Goal: Task Accomplishment & Management: Use online tool/utility

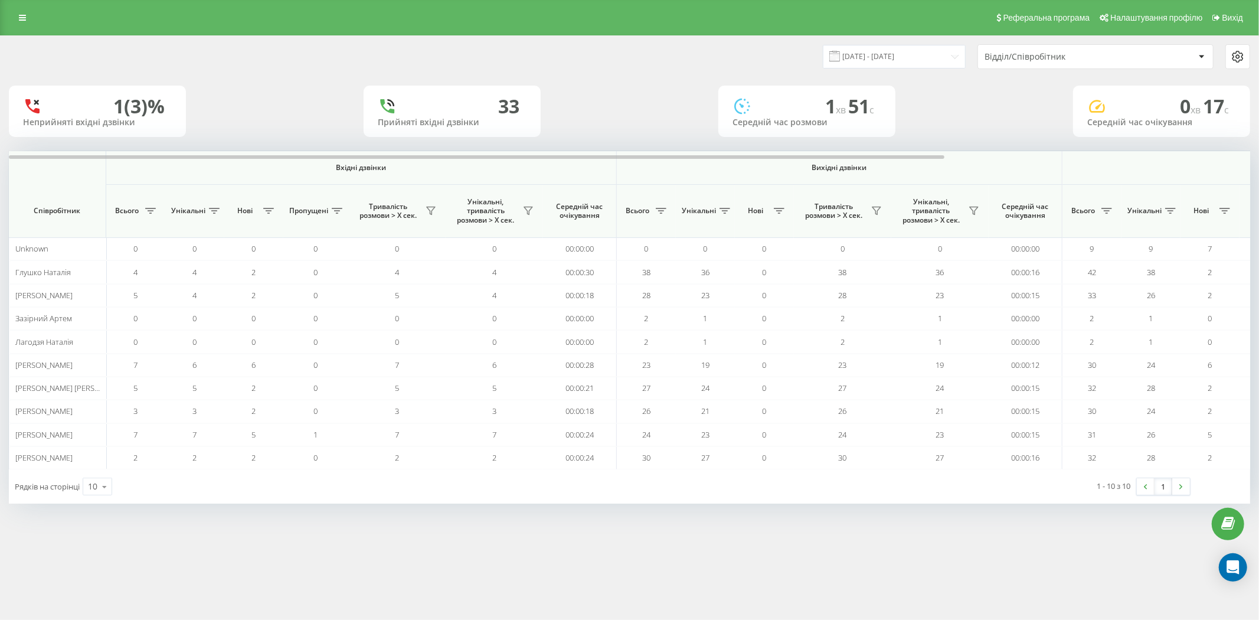
click at [1047, 54] on div "Відділ/Співробітник" at bounding box center [1055, 57] width 141 height 10
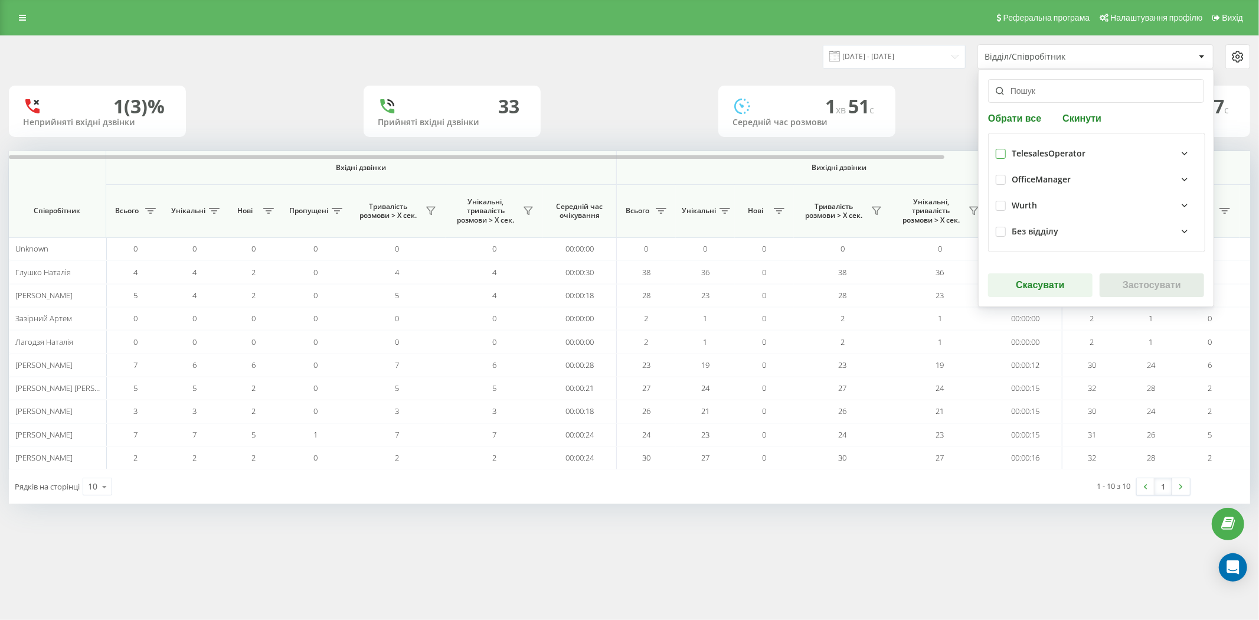
click at [1002, 149] on label at bounding box center [1001, 149] width 10 height 0
checkbox input "true"
click at [1145, 285] on button "Застосувати" at bounding box center [1152, 285] width 104 height 24
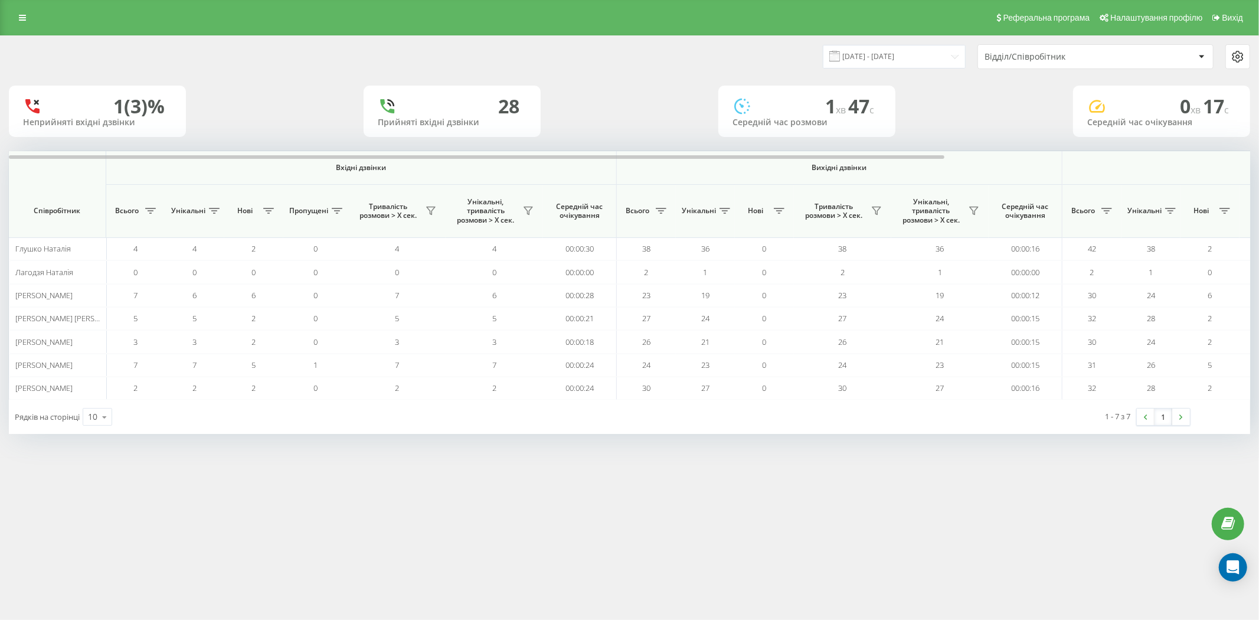
click at [1032, 56] on div "Відділ/Співробітник" at bounding box center [1055, 57] width 141 height 10
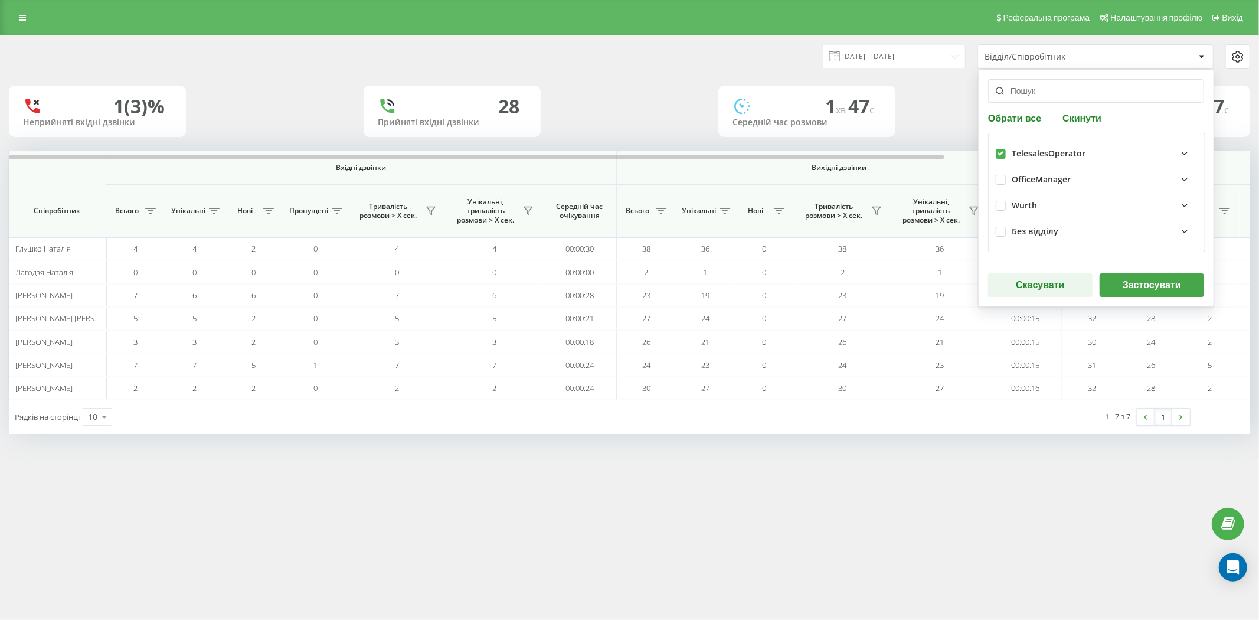
click at [996, 149] on label at bounding box center [1001, 149] width 10 height 0
checkbox input "false"
click at [1074, 287] on button "Скасувати" at bounding box center [1040, 285] width 104 height 24
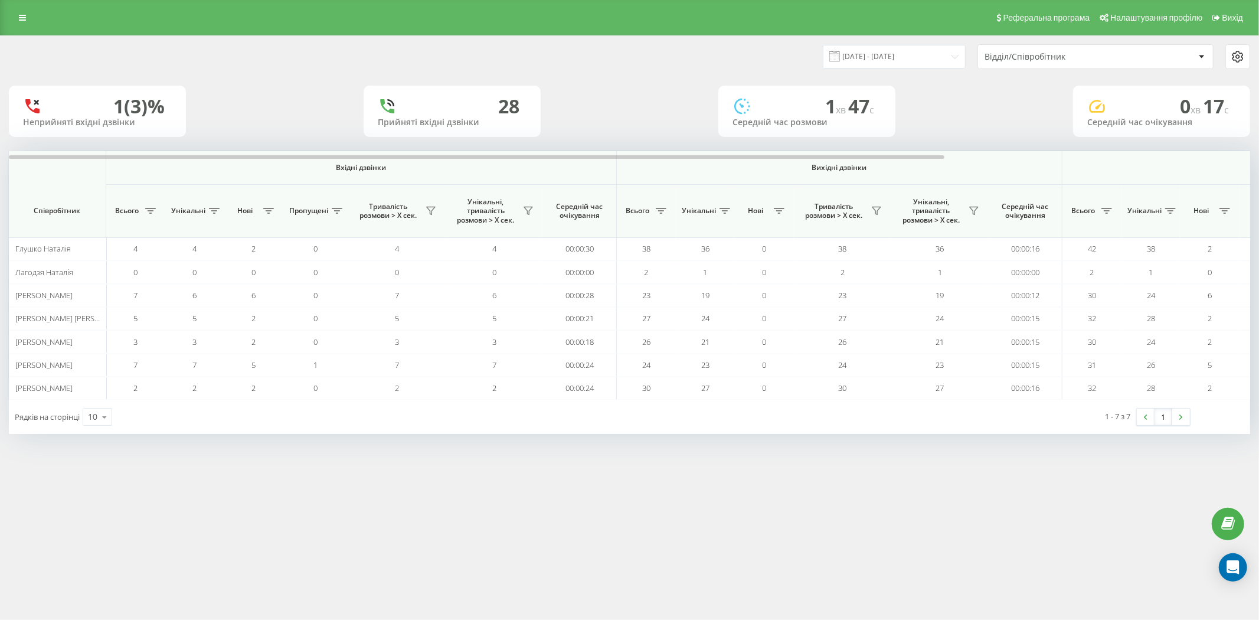
click at [1160, 59] on div "Відділ/Співробітник" at bounding box center [1090, 57] width 210 height 10
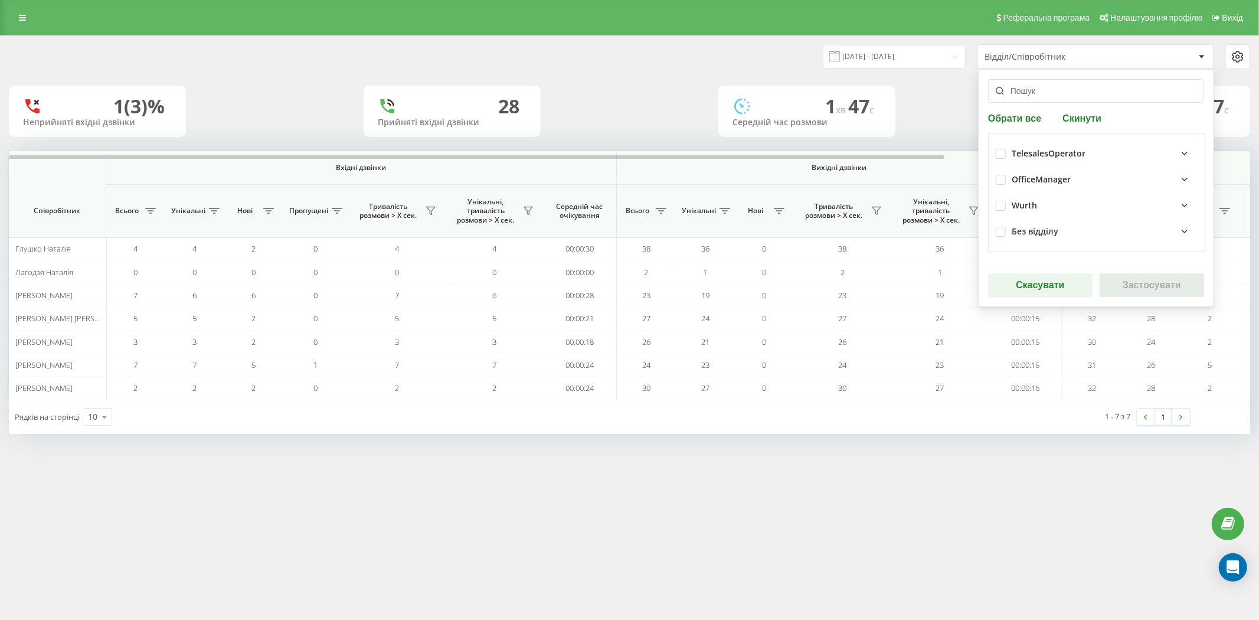
click at [998, 109] on div "Обрати все Скинути TelesalesOperator OfficeManager Wurth Без відділу Скасувати …" at bounding box center [1096, 188] width 236 height 238
click at [1010, 125] on div "Обрати все Скинути TelesalesOperator OfficeManager Wurth Без відділу Скасувати …" at bounding box center [1096, 188] width 236 height 238
click at [1011, 120] on button "Обрати все" at bounding box center [1016, 117] width 57 height 11
checkbox input "true"
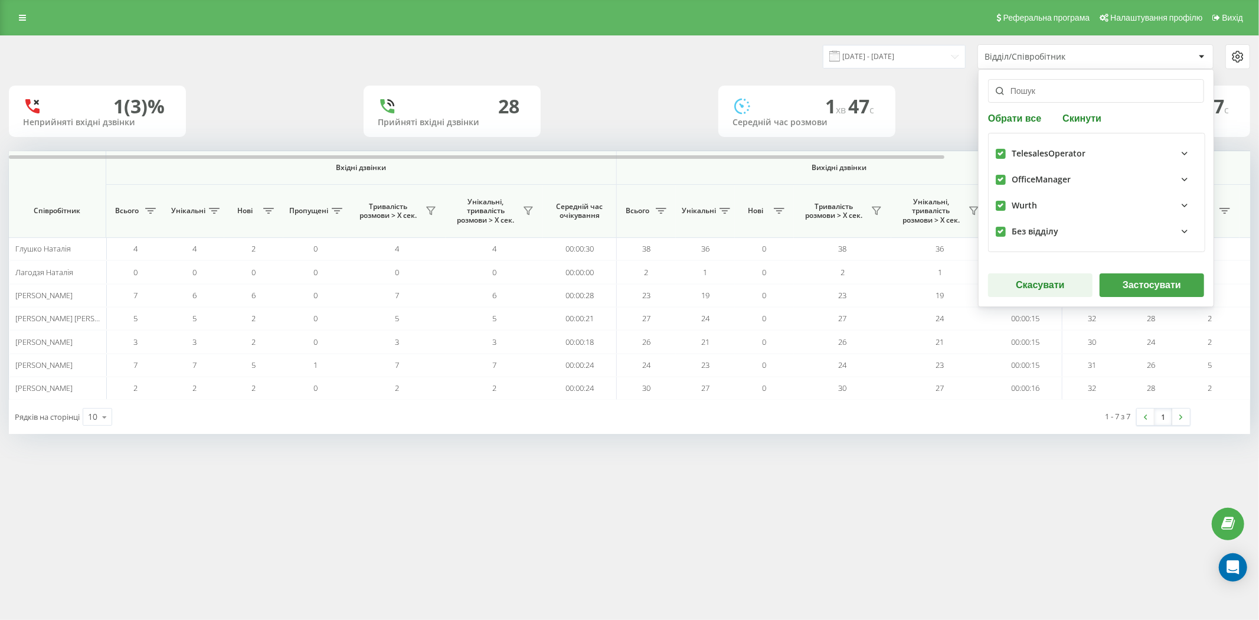
checkbox input "true"
click at [1164, 277] on button "Застосувати" at bounding box center [1152, 285] width 104 height 24
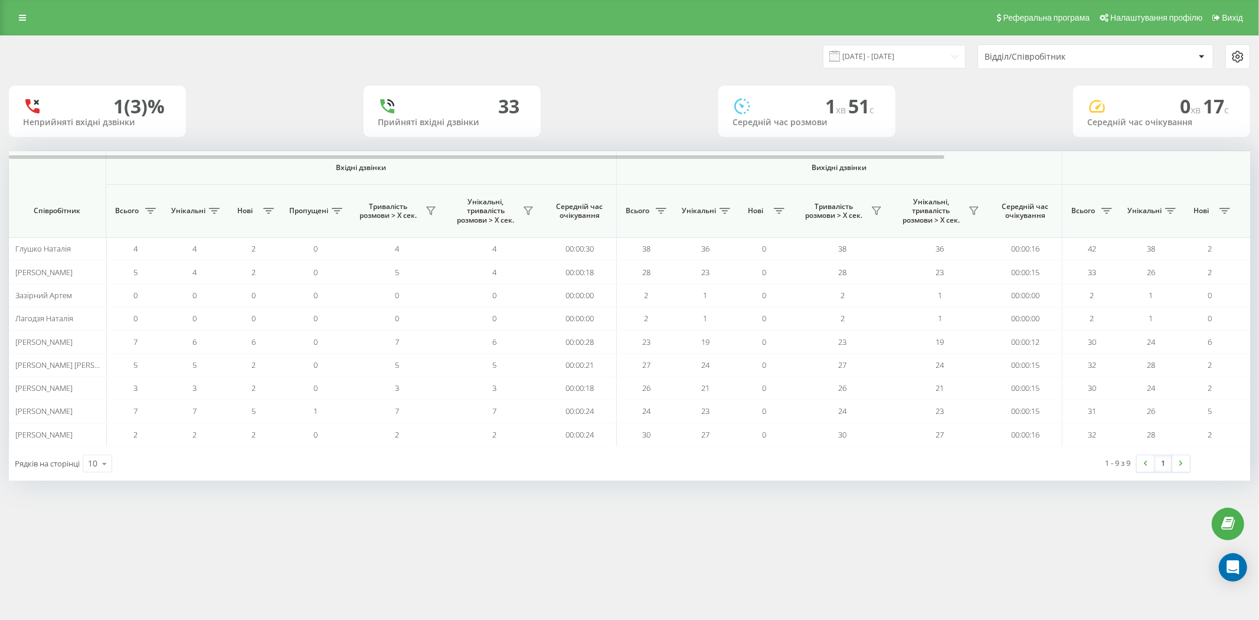
click at [278, 492] on div "19.09.2025 - 19.09.2025 Відділ/Співробітник 1 (3)% Неприйняті вхідні дзвінки 33…" at bounding box center [629, 269] width 1259 height 469
